Goal: Task Accomplishment & Management: Use online tool/utility

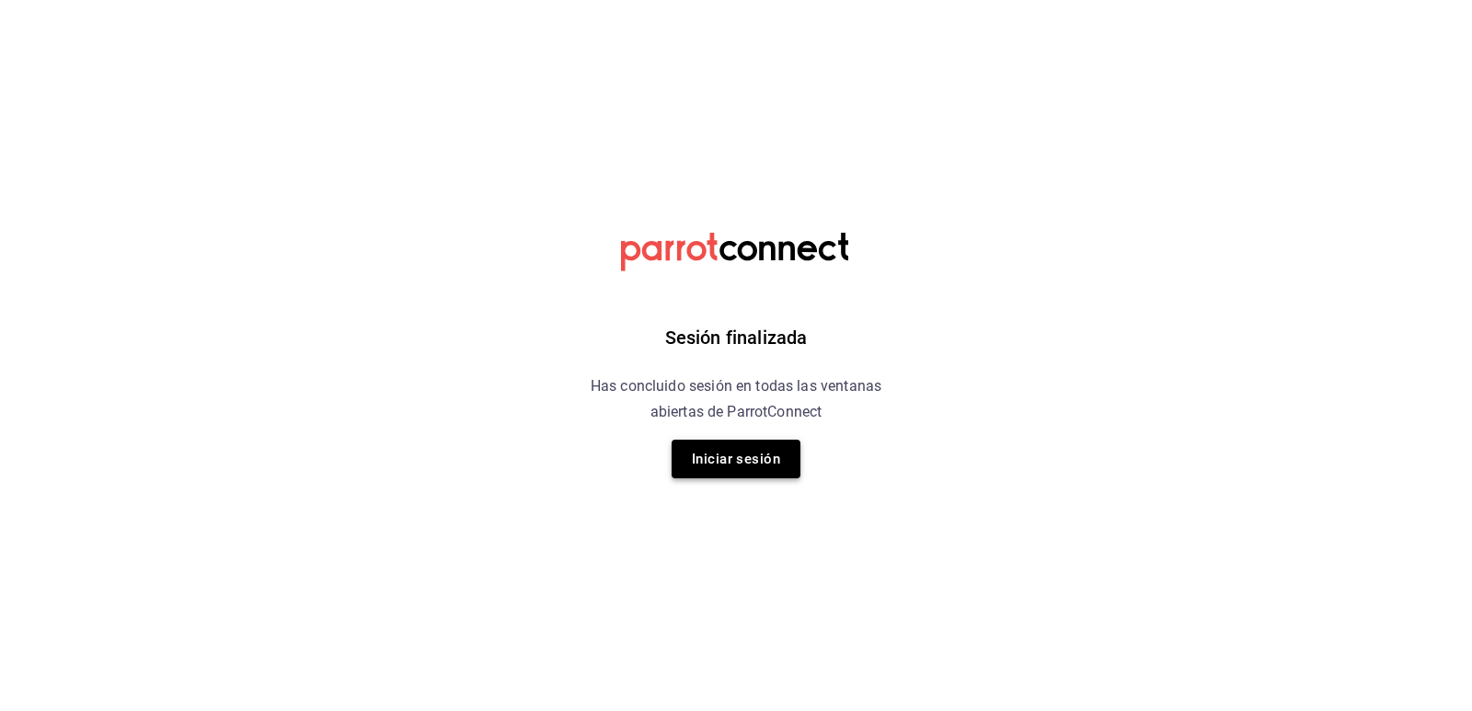
click at [729, 455] on button "Iniciar sesión" at bounding box center [736, 459] width 129 height 39
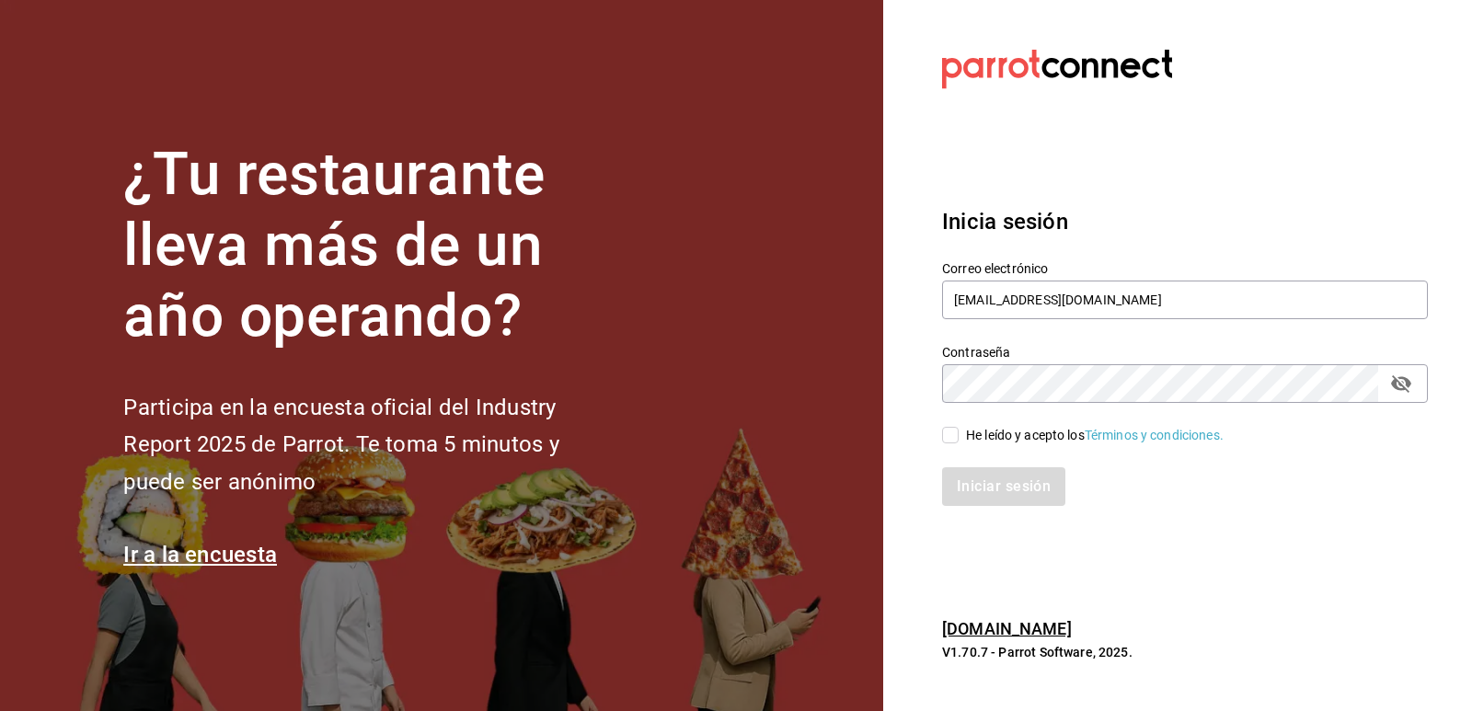
click at [954, 435] on input "He leído y acepto los Términos y condiciones." at bounding box center [950, 435] width 17 height 17
checkbox input "true"
click at [987, 475] on button "Iniciar sesión" at bounding box center [1004, 486] width 125 height 39
click at [1201, 518] on div "Inicia sesión Correo electrónico [EMAIL_ADDRESS][DOMAIN_NAME] Contraseña Contra…" at bounding box center [1185, 355] width 486 height 345
click at [1013, 492] on div "Iniciar sesión" at bounding box center [1185, 486] width 486 height 39
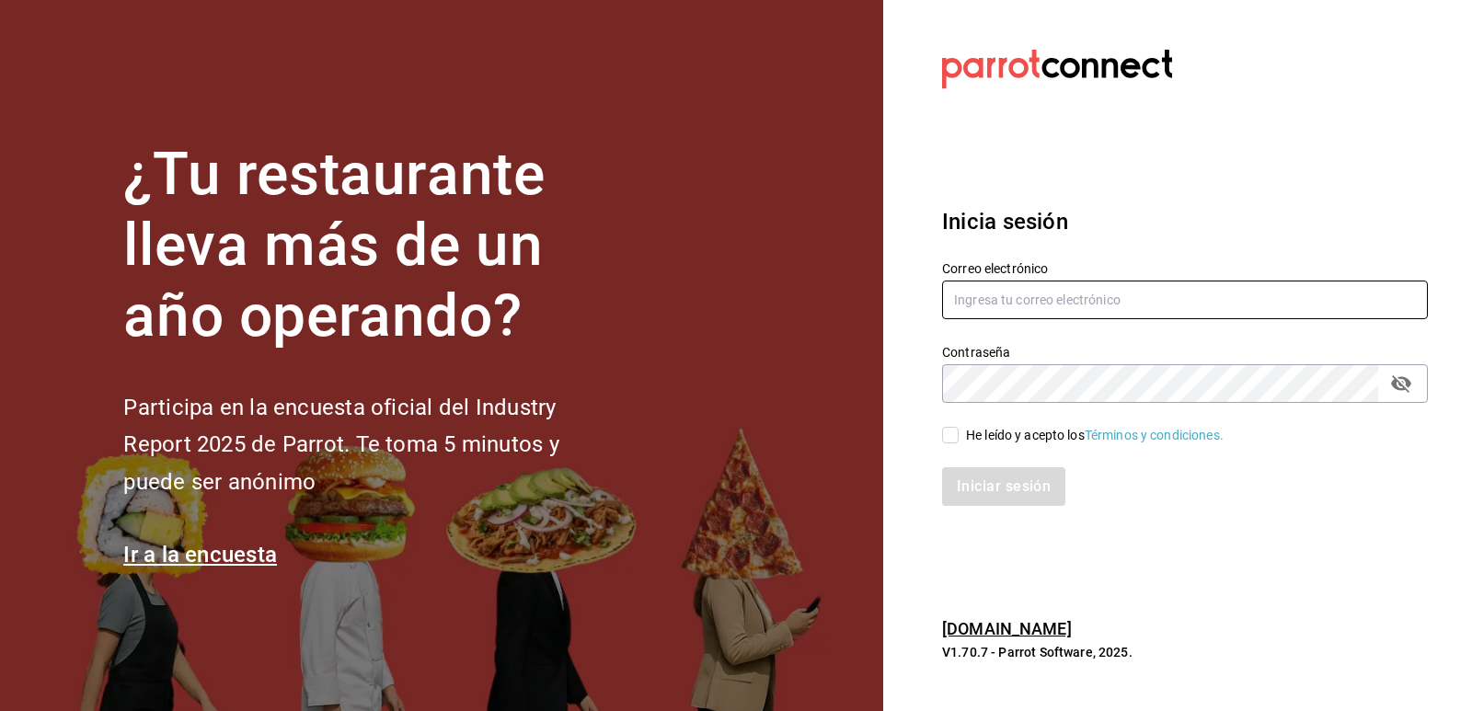
type input "[EMAIL_ADDRESS][DOMAIN_NAME]"
click at [947, 435] on input "He leído y acepto los Términos y condiciones." at bounding box center [950, 435] width 17 height 17
checkbox input "true"
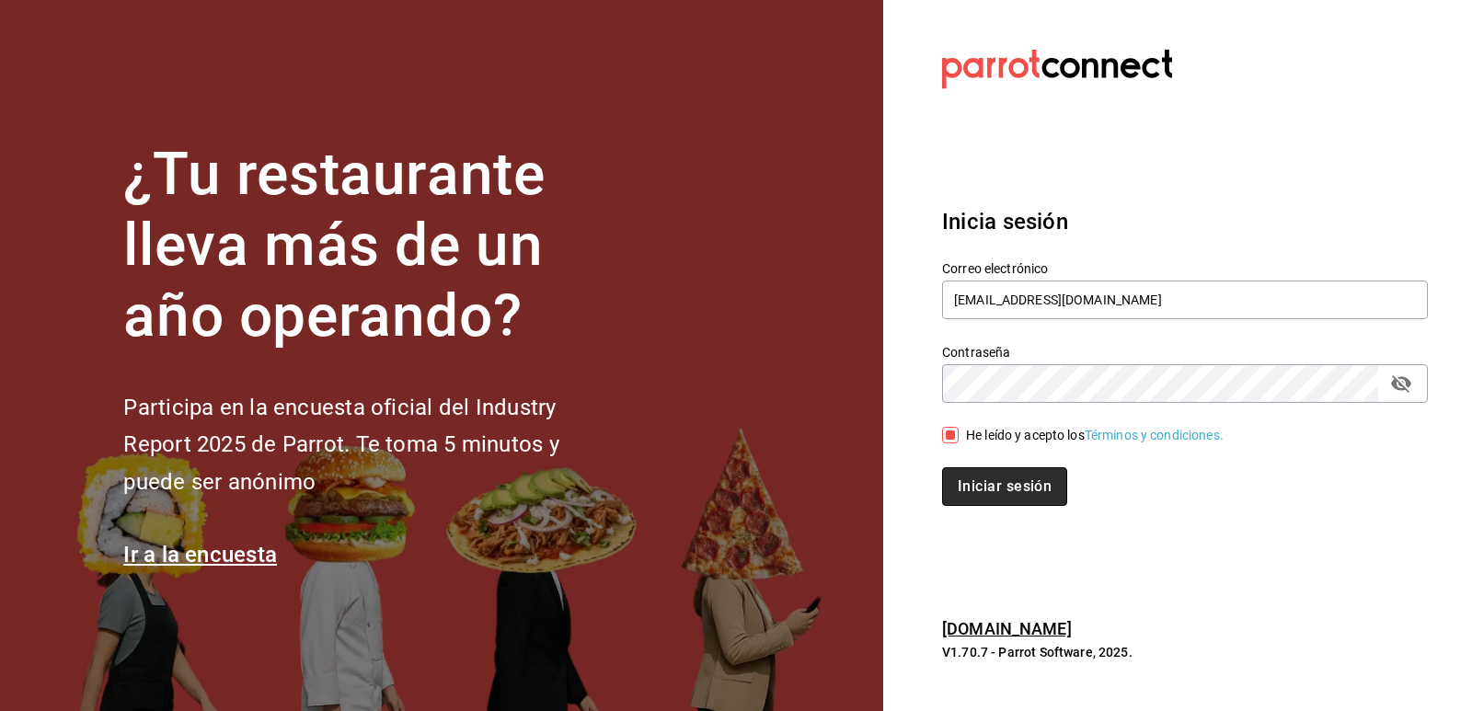
click at [1004, 483] on button "Iniciar sesión" at bounding box center [1004, 486] width 125 height 39
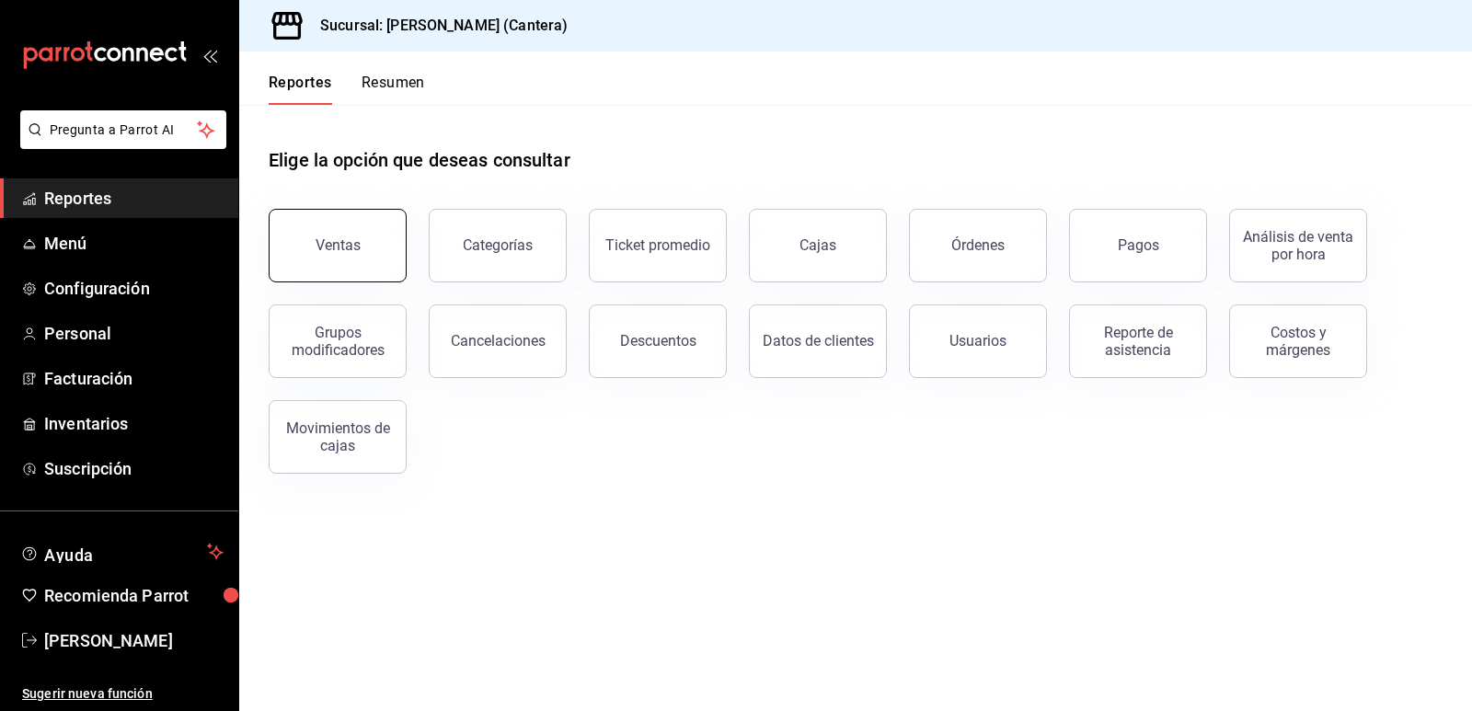
click at [340, 262] on button "Ventas" at bounding box center [338, 246] width 138 height 74
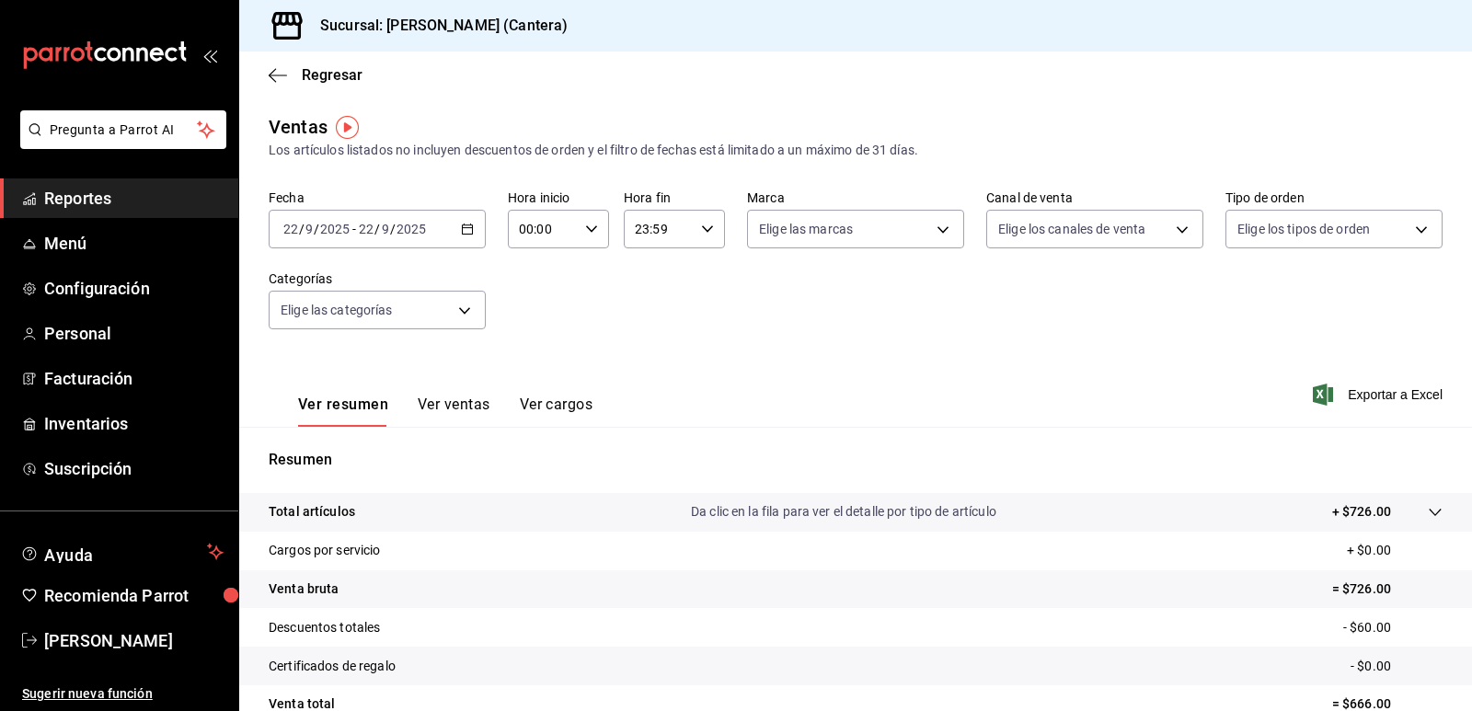
click at [468, 230] on icon "button" at bounding box center [467, 229] width 13 height 13
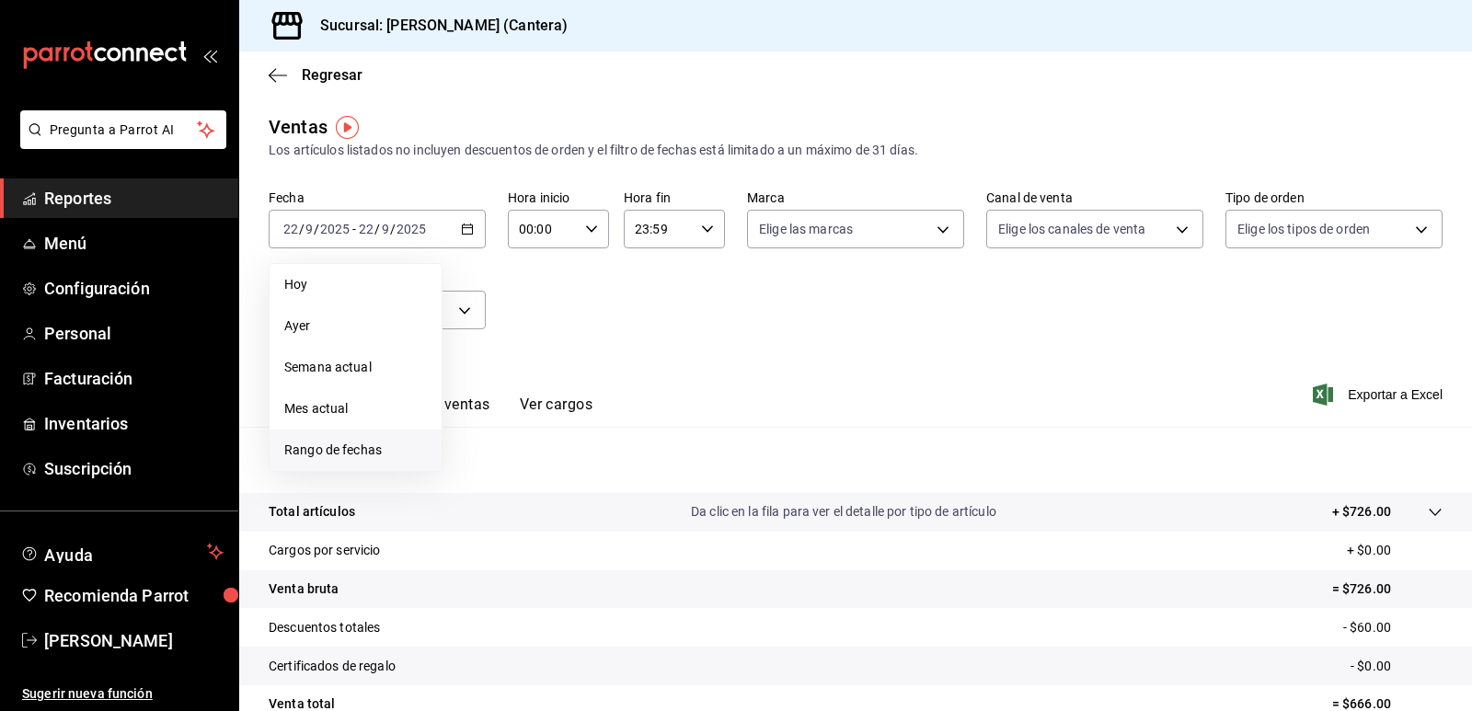
click at [317, 446] on span "Rango de fechas" at bounding box center [355, 450] width 143 height 19
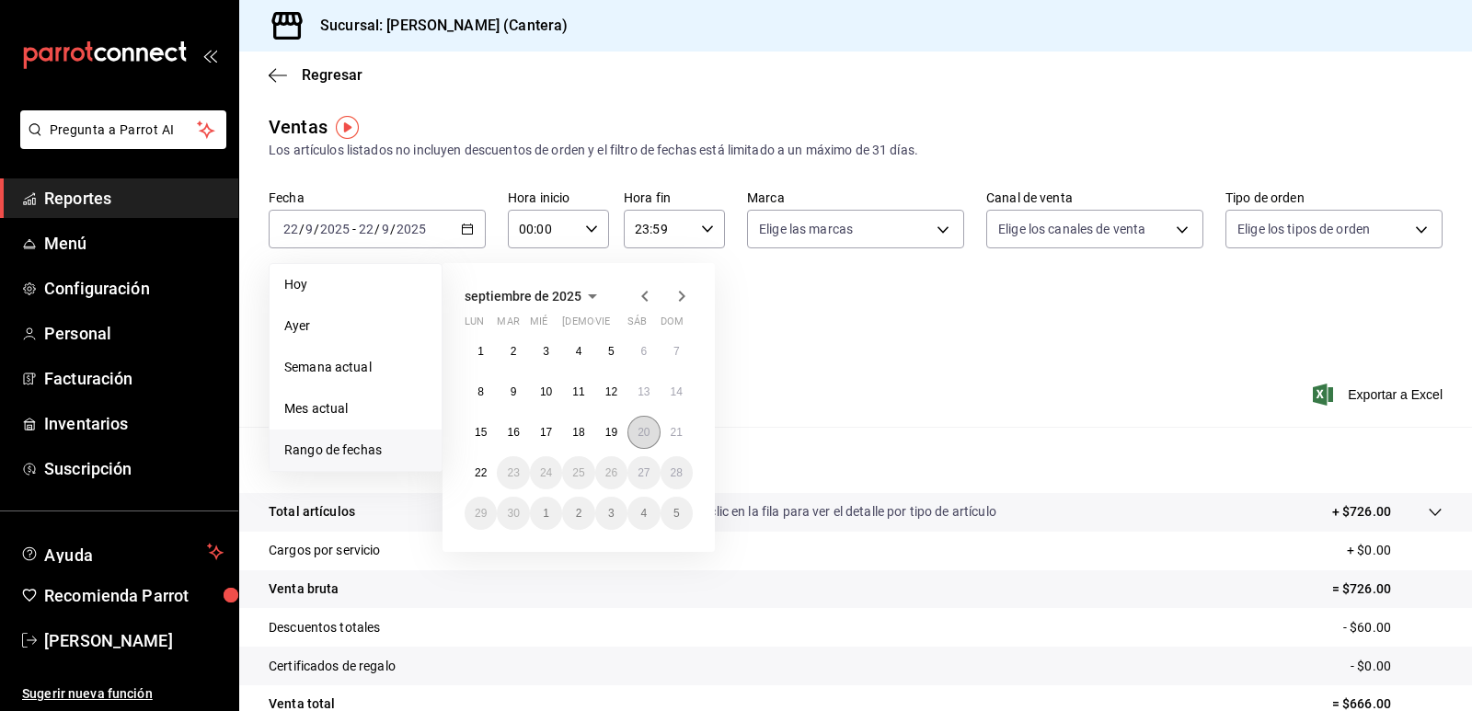
click at [645, 432] on abbr "20" at bounding box center [644, 432] width 12 height 13
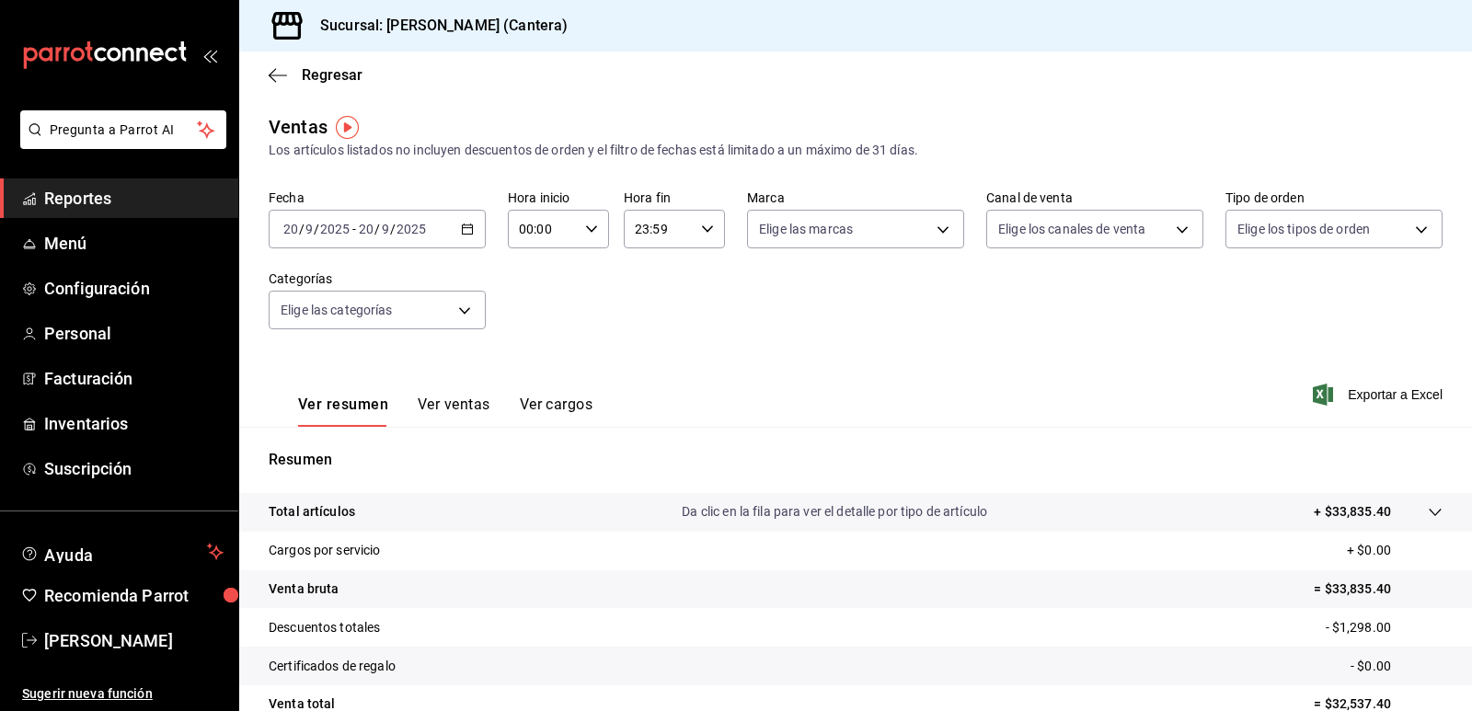
click at [467, 226] on icon "button" at bounding box center [467, 229] width 13 height 13
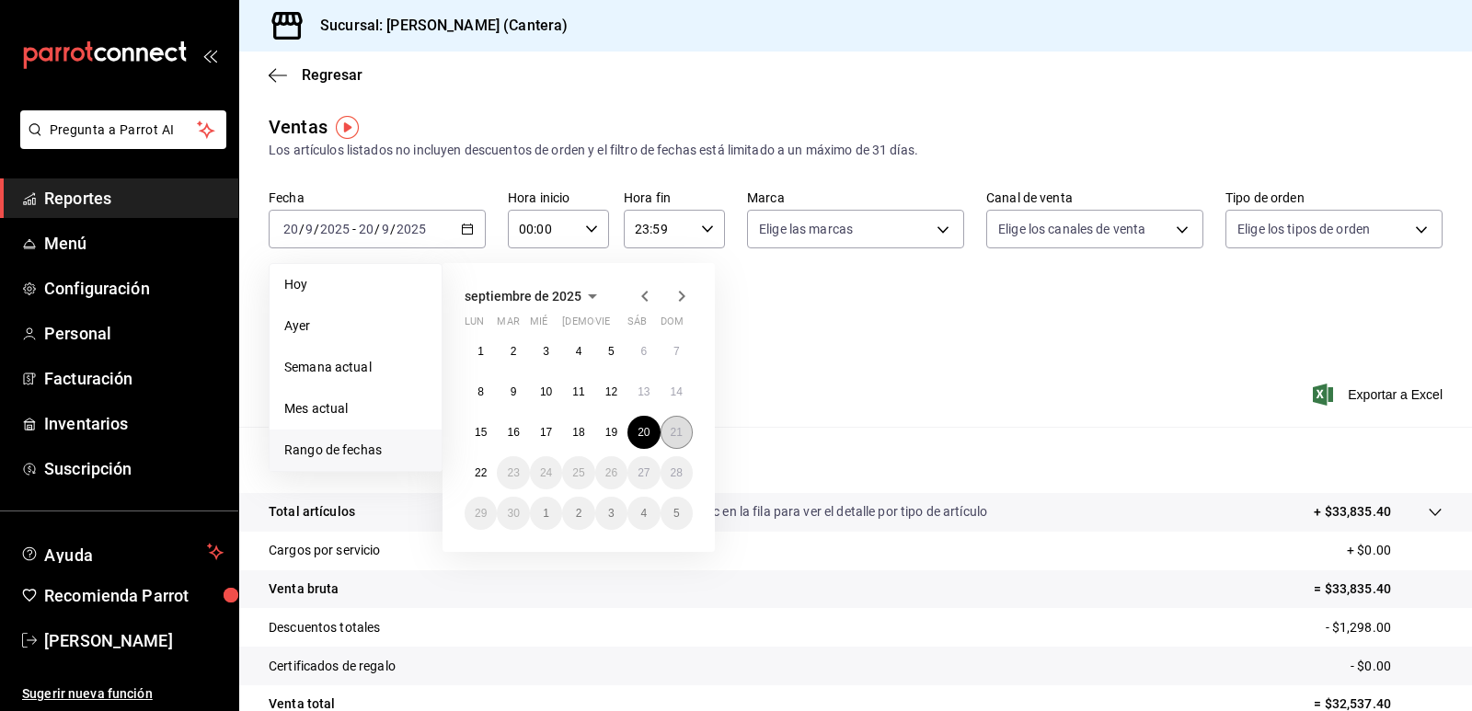
click at [667, 432] on button "21" at bounding box center [677, 432] width 32 height 33
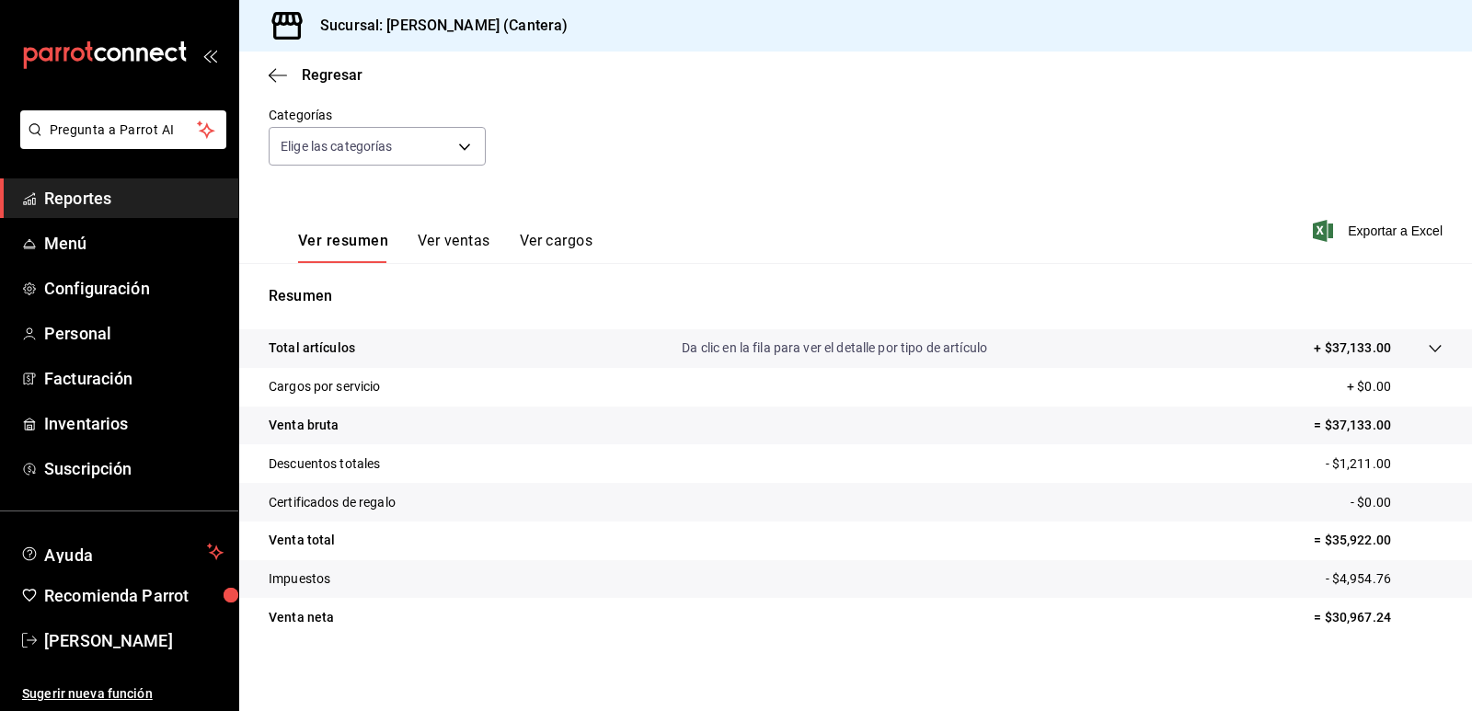
scroll to position [170, 0]
